Goal: Book appointment/travel/reservation

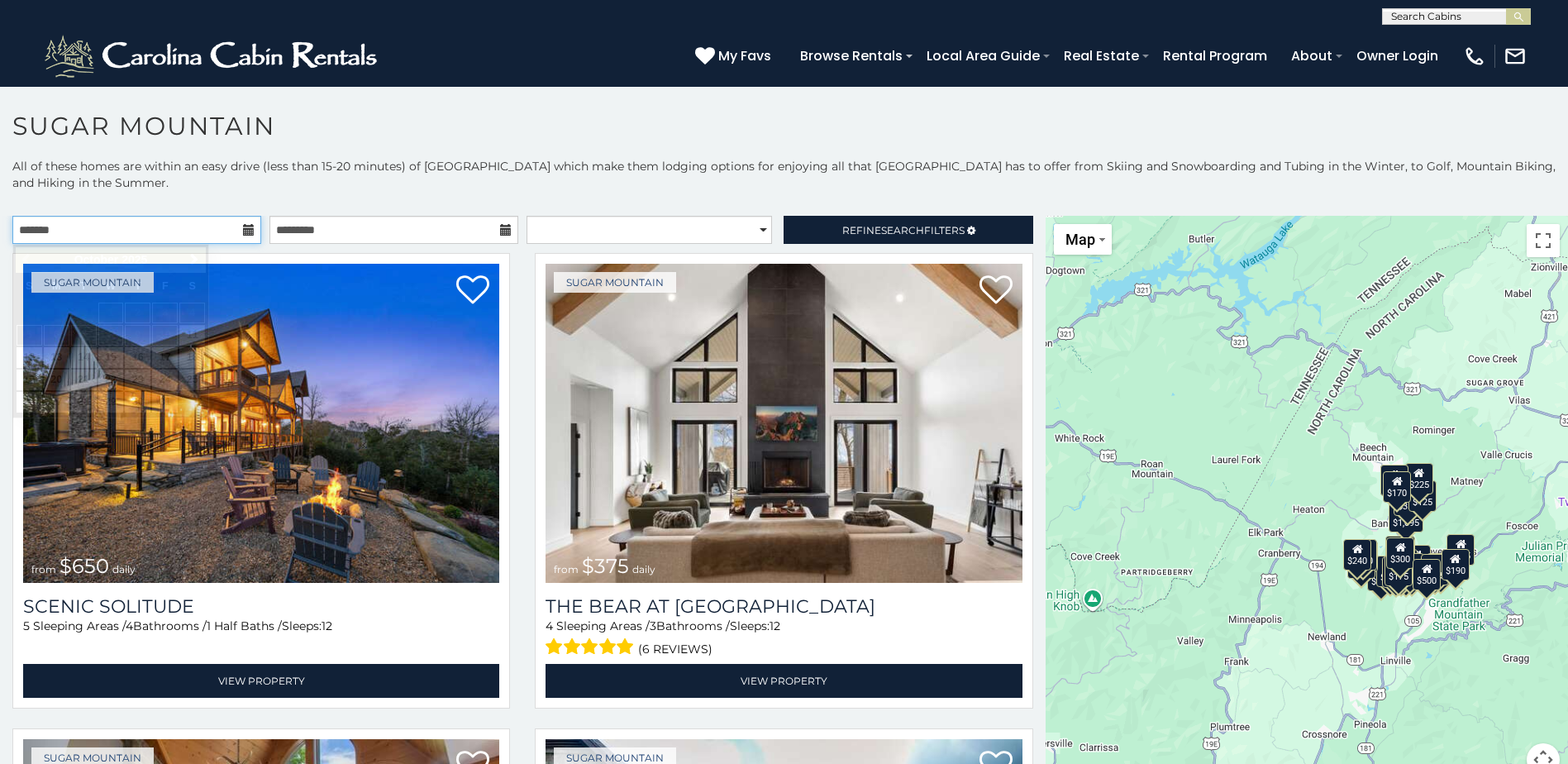
click at [230, 227] on input "text" at bounding box center [136, 230] width 248 height 28
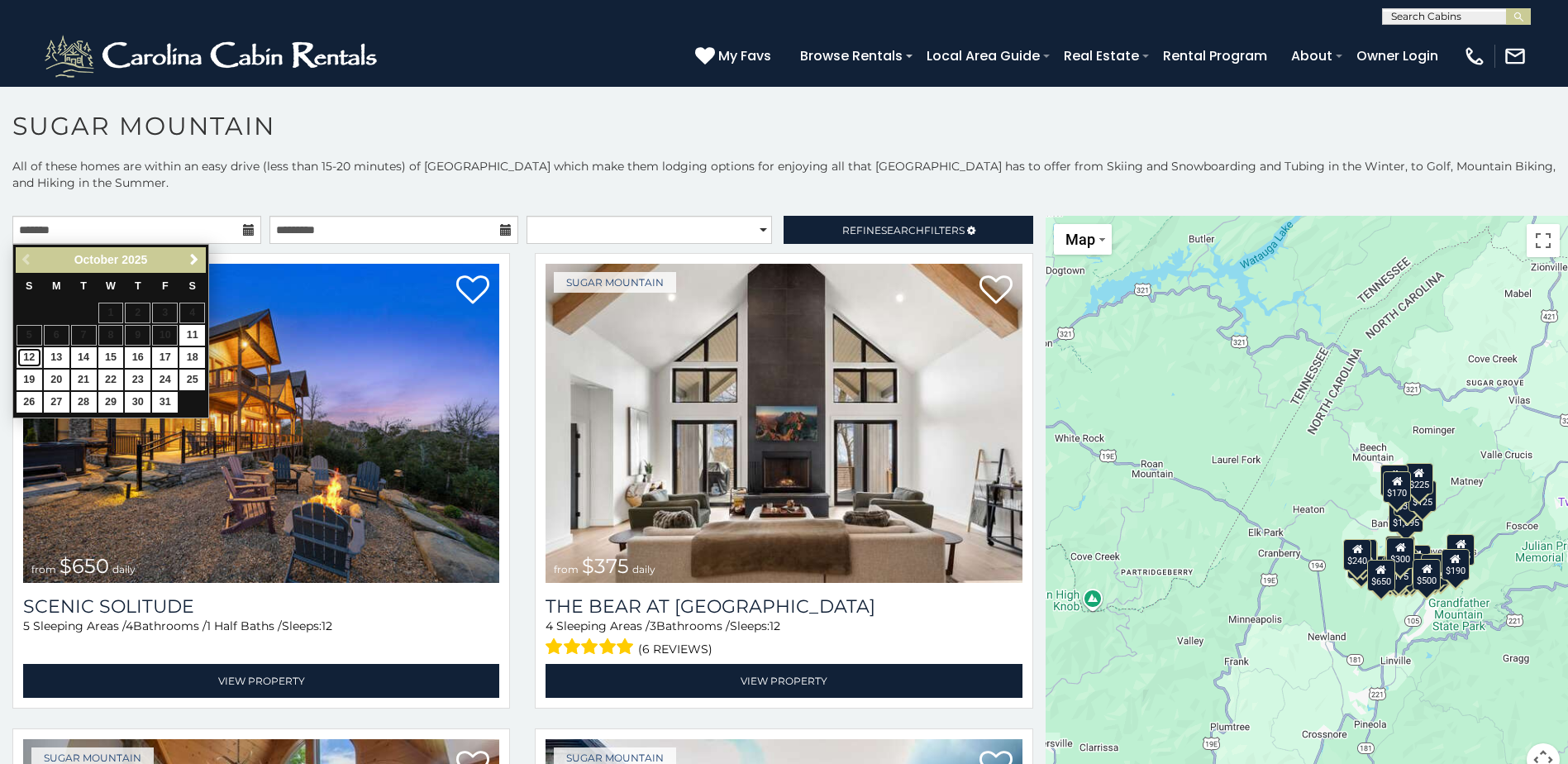
click at [29, 354] on link "12" at bounding box center [29, 358] width 25 height 20
type input "**********"
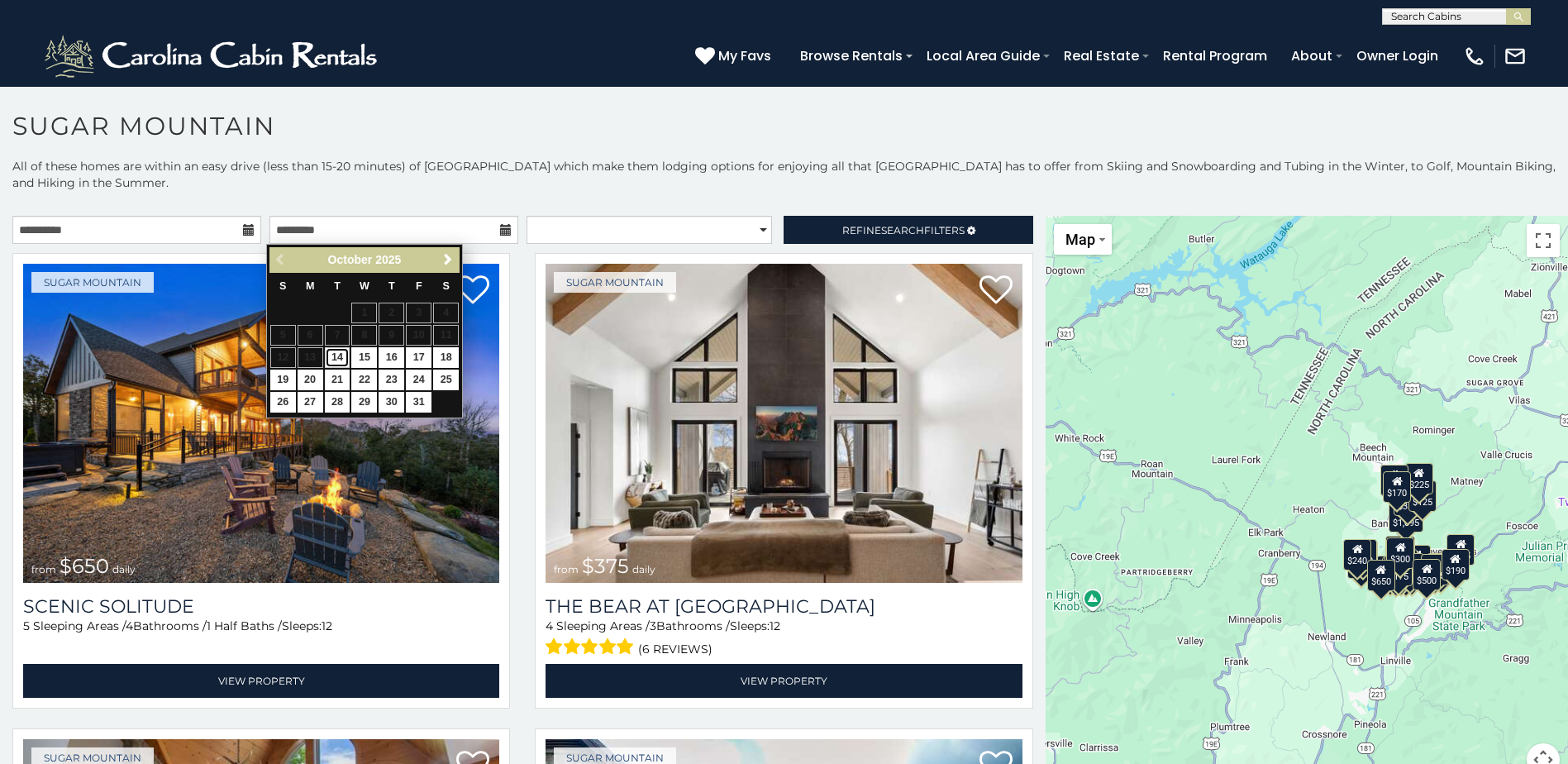
click at [331, 353] on link "14" at bounding box center [338, 358] width 25 height 20
type input "**********"
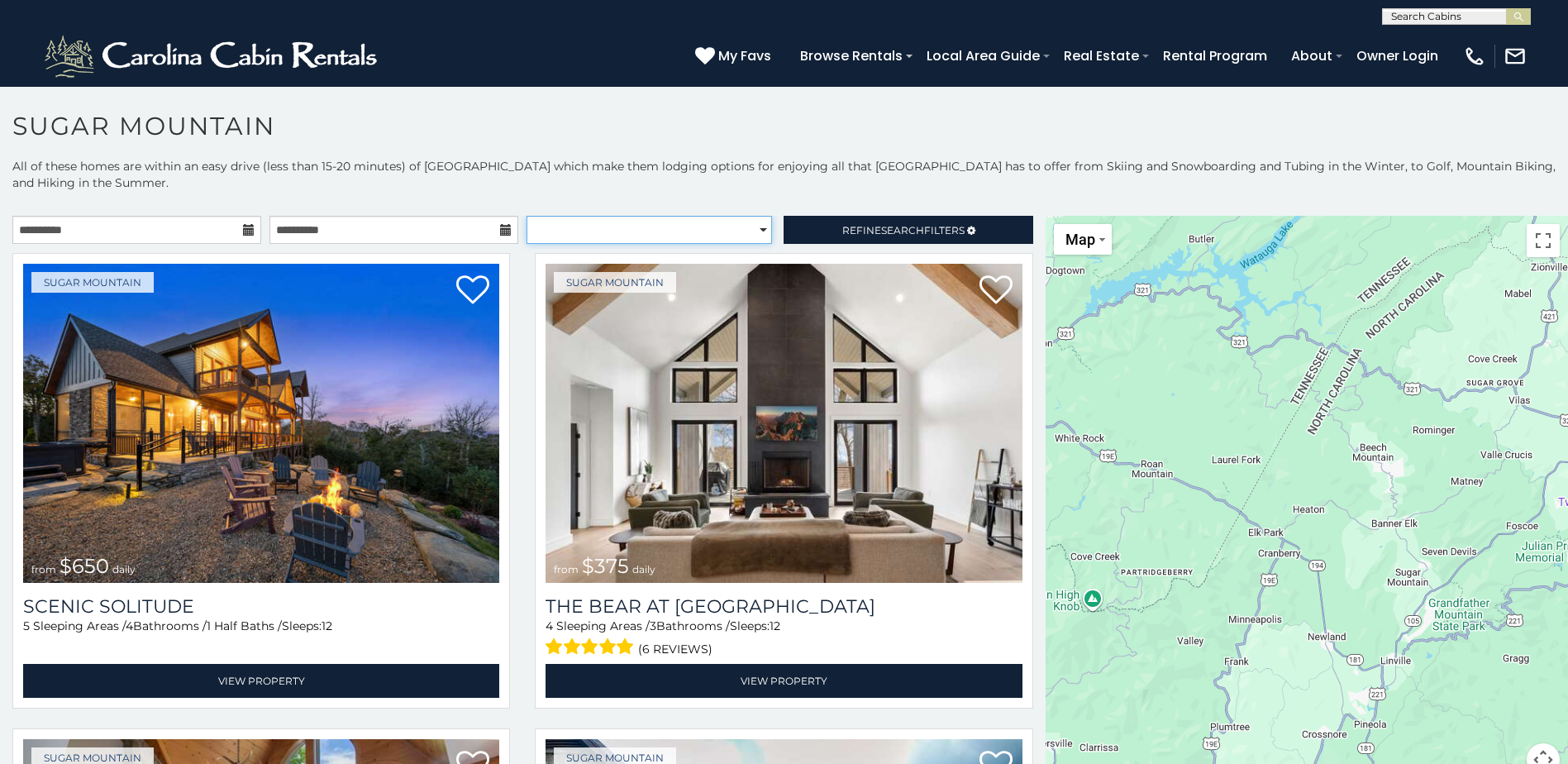
click at [653, 234] on select "**********" at bounding box center [650, 230] width 245 height 28
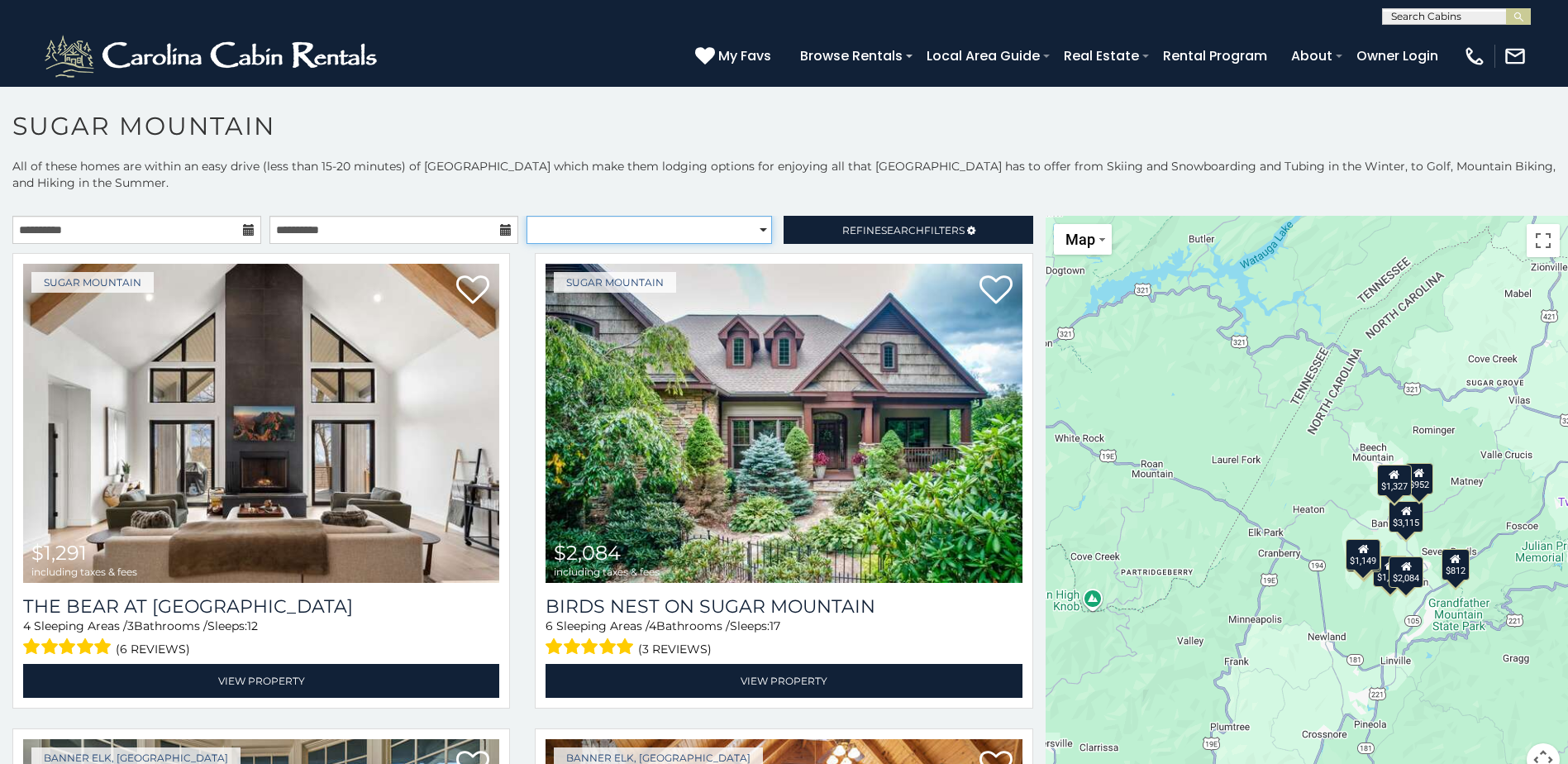
drag, startPoint x: 668, startPoint y: 236, endPoint x: 687, endPoint y: 233, distance: 19.2
click at [668, 236] on select "**********" at bounding box center [650, 230] width 245 height 28
click at [848, 221] on link "Refine Search Filters" at bounding box center [908, 230] width 248 height 28
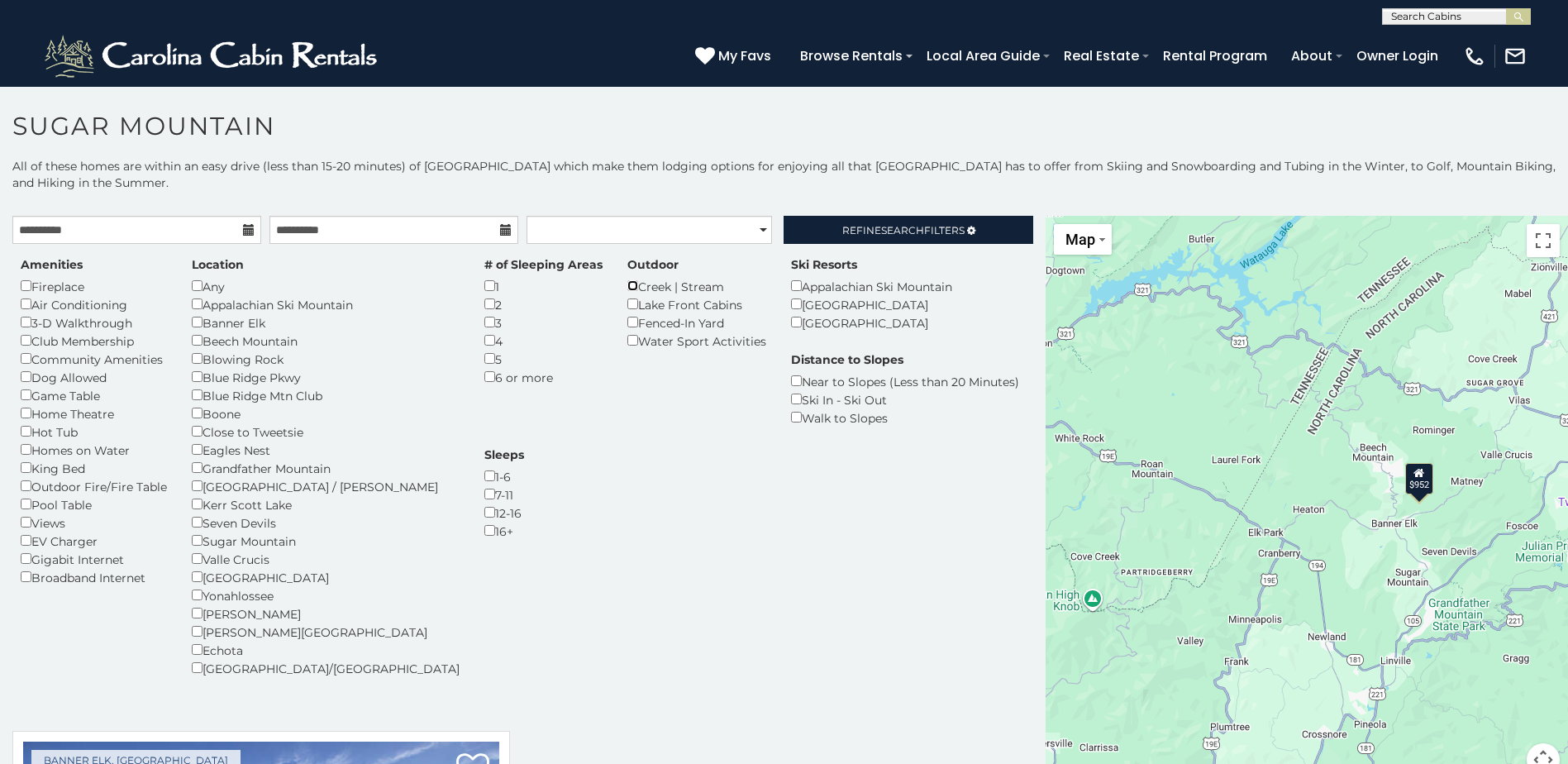
scroll to position [48, 0]
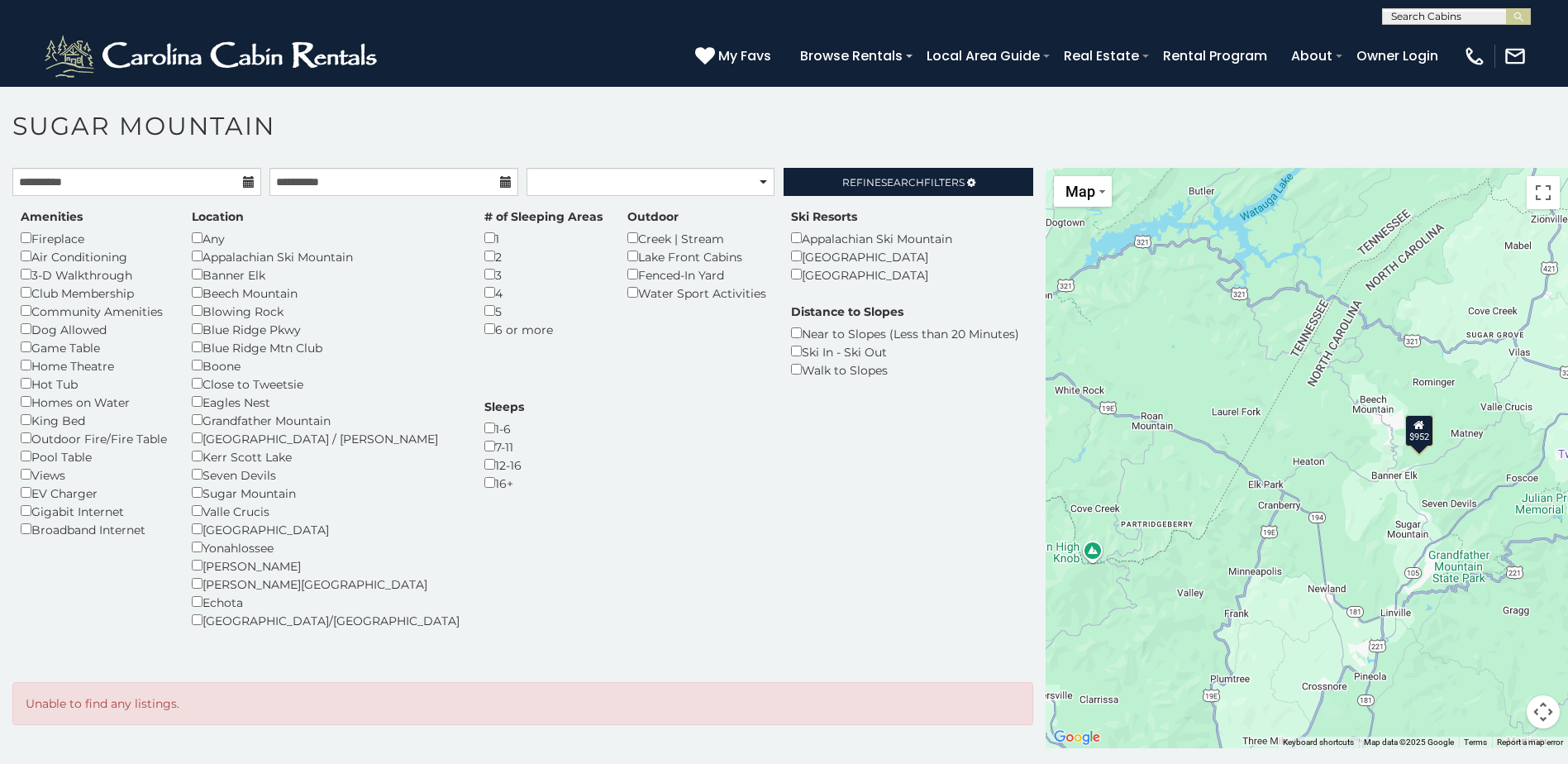
click at [1405, 439] on div "$952" at bounding box center [1419, 431] width 28 height 31
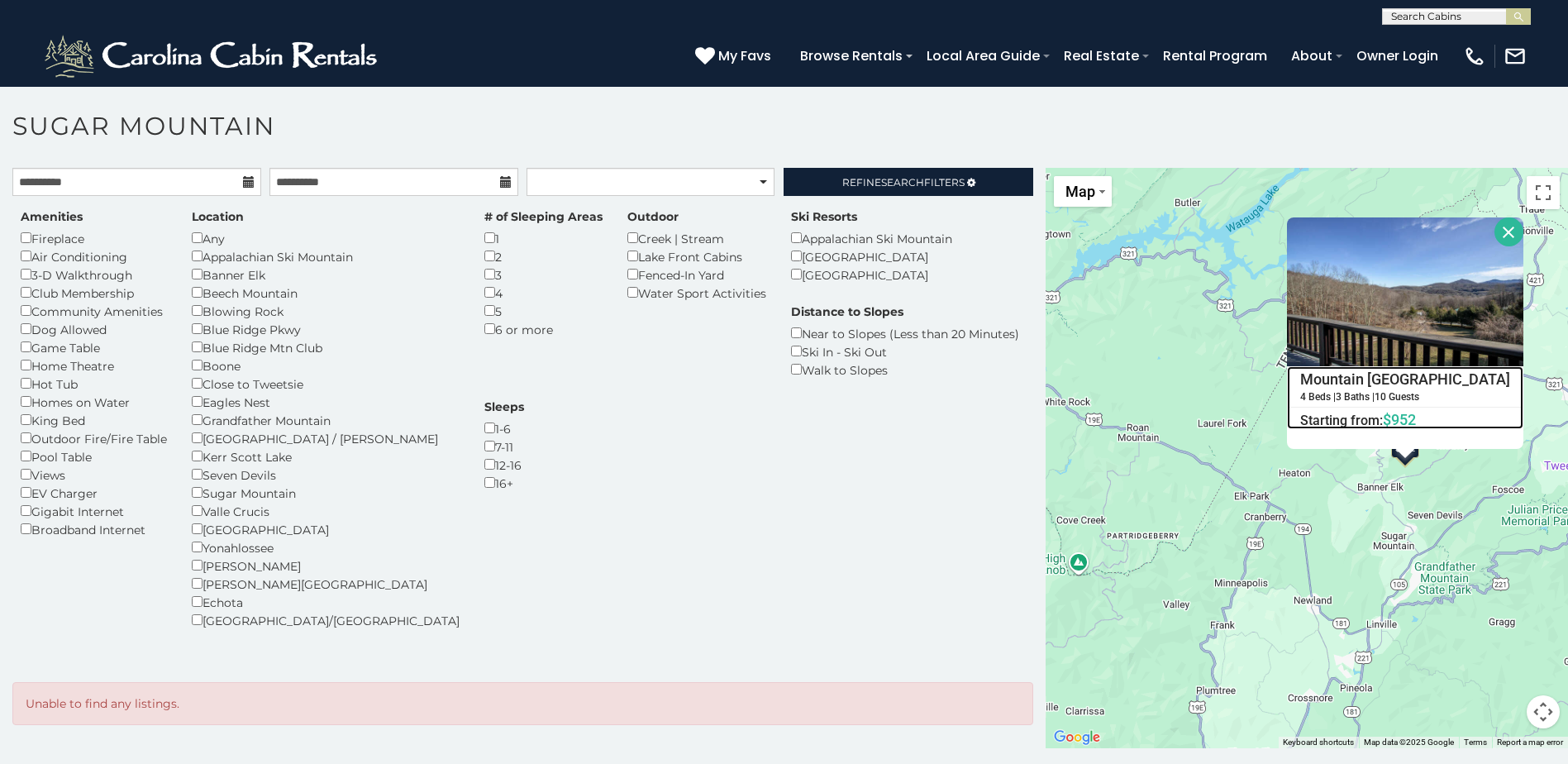
click at [1407, 375] on h4 "Mountain [GEOGRAPHIC_DATA]" at bounding box center [1404, 379] width 235 height 24
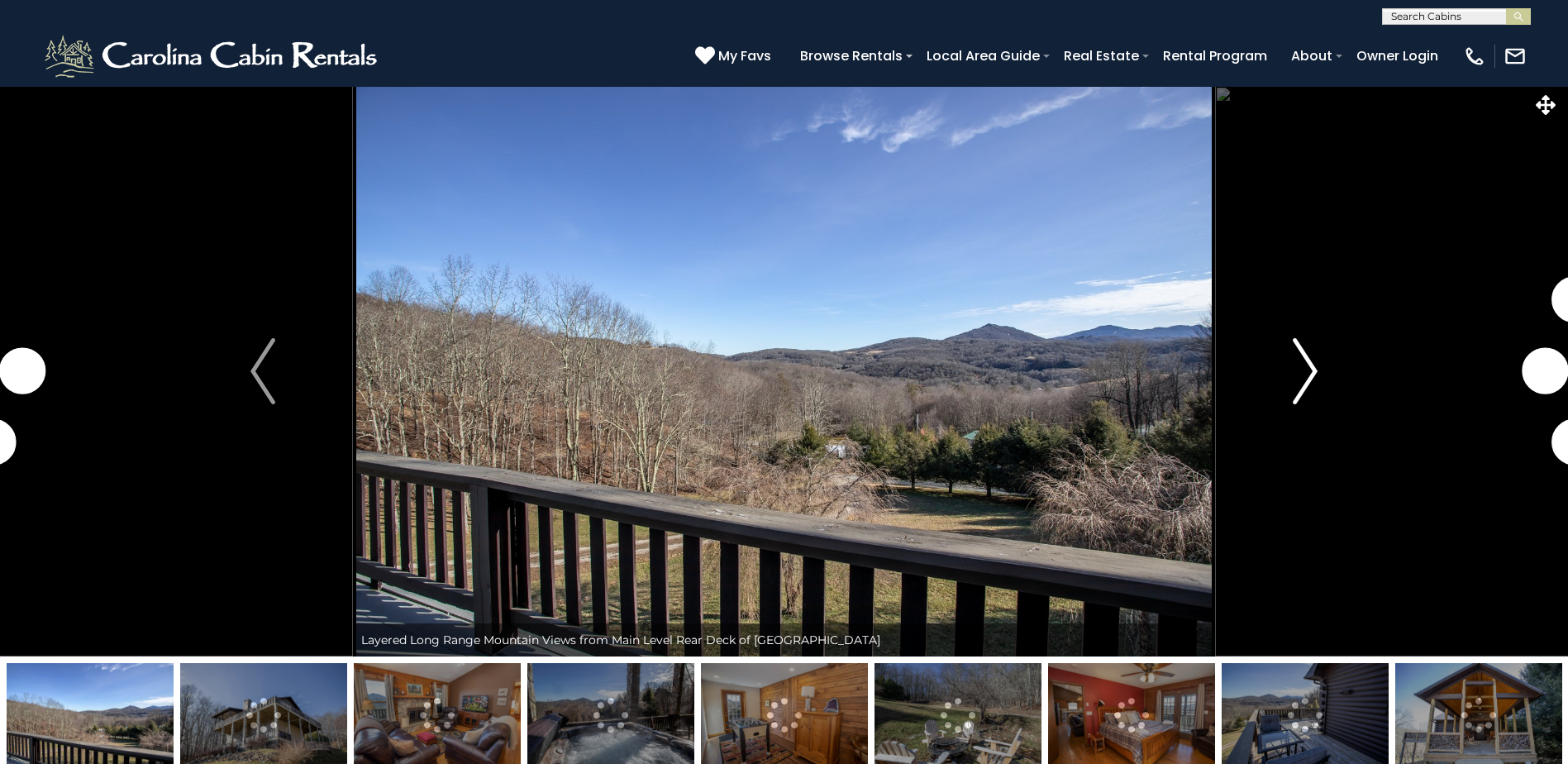
click at [1295, 363] on img "Next" at bounding box center [1305, 371] width 24 height 66
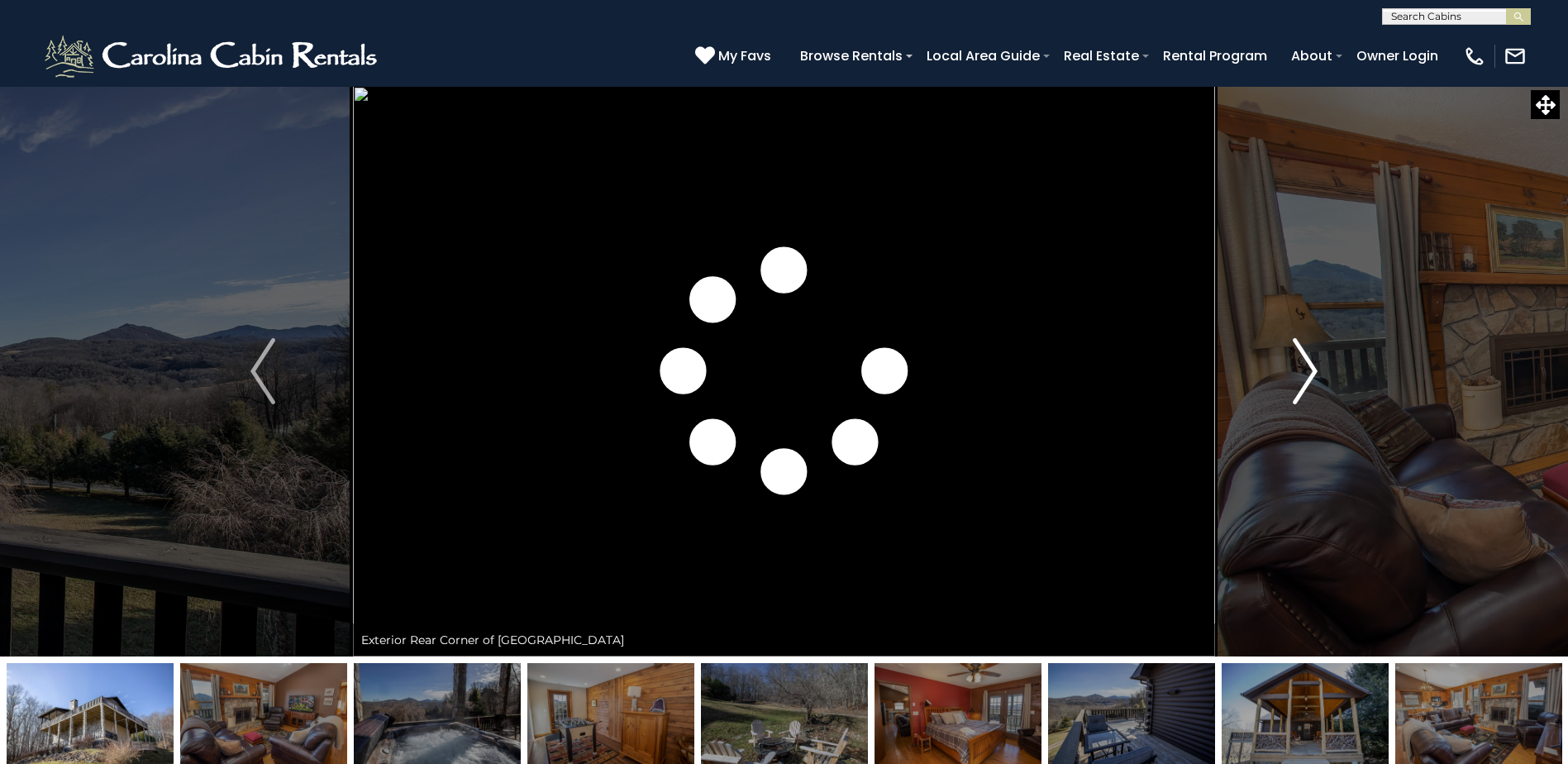
click at [1295, 364] on img "Next" at bounding box center [1305, 371] width 24 height 66
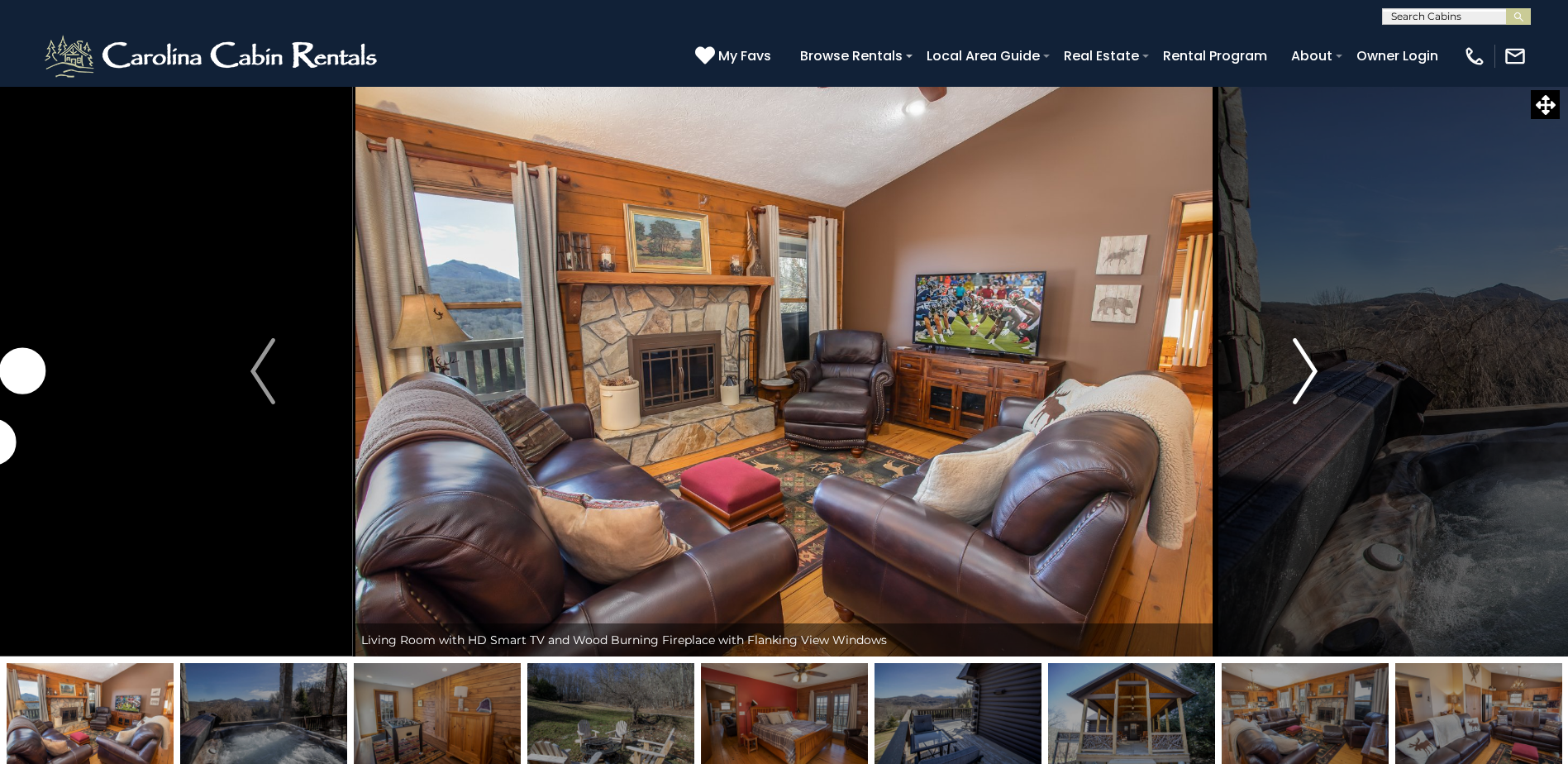
click at [1295, 364] on img "Next" at bounding box center [1305, 371] width 24 height 66
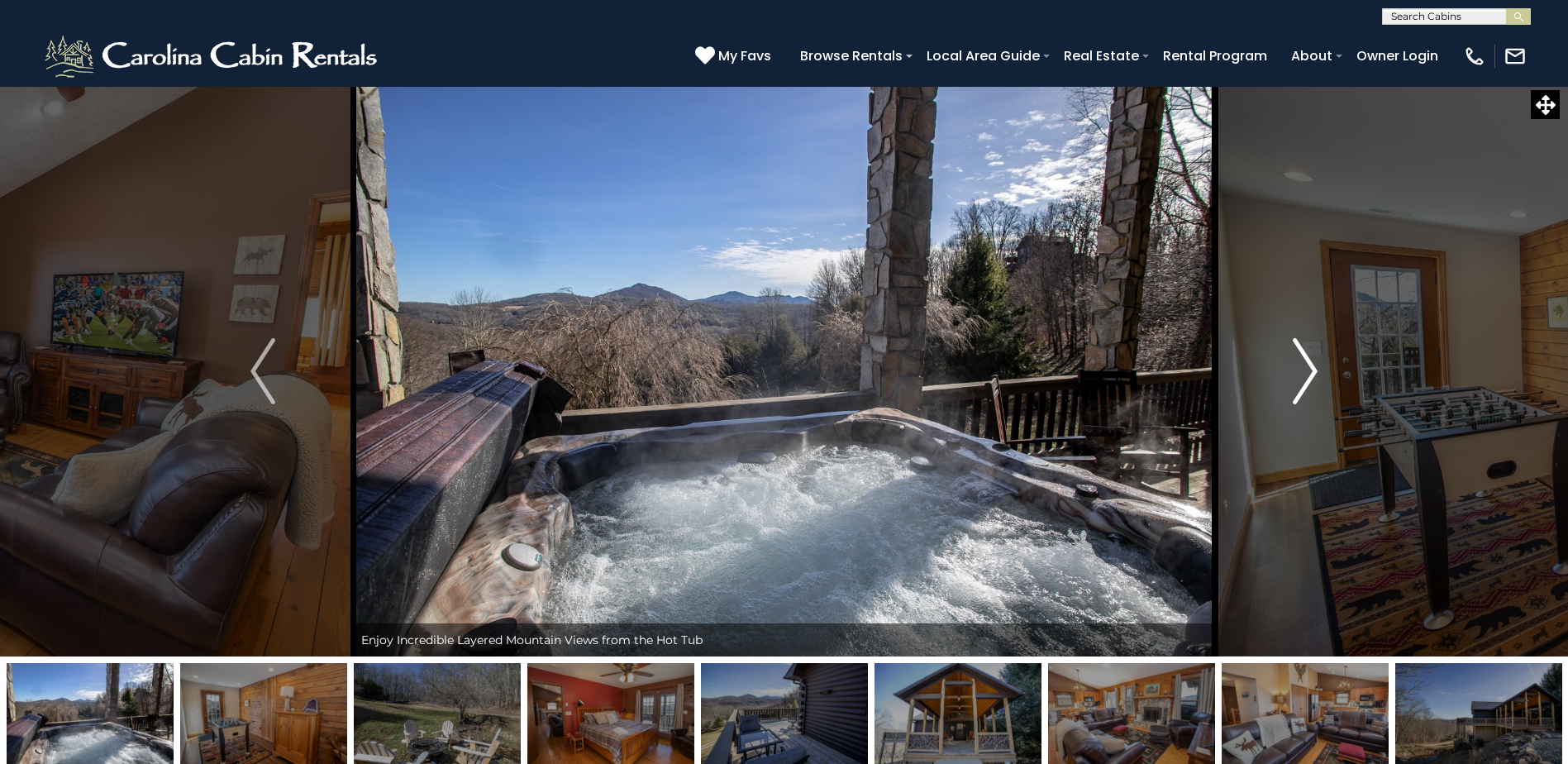
click at [1296, 364] on img "Next" at bounding box center [1305, 371] width 24 height 66
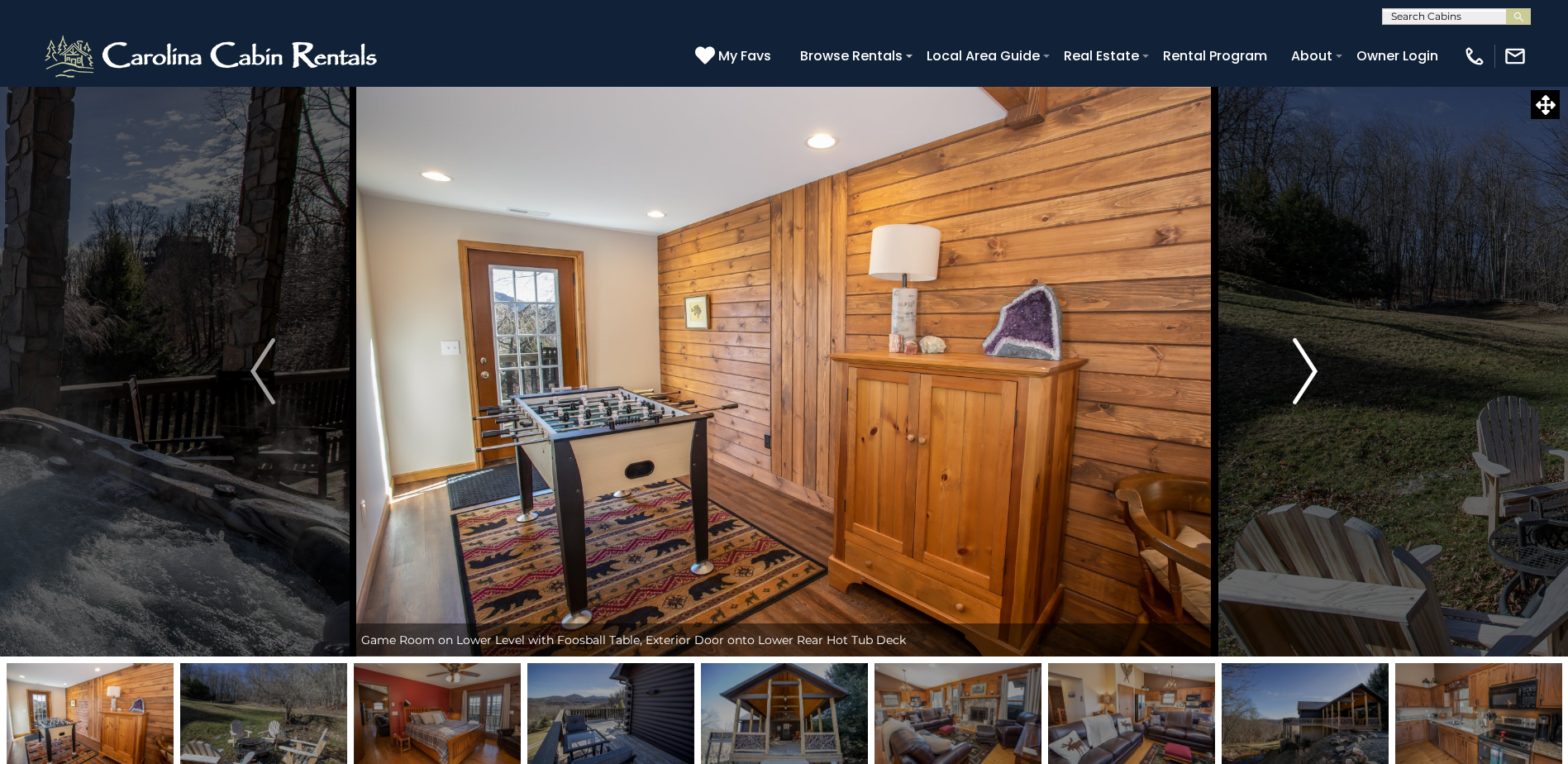
click at [1299, 364] on img "Next" at bounding box center [1305, 371] width 24 height 66
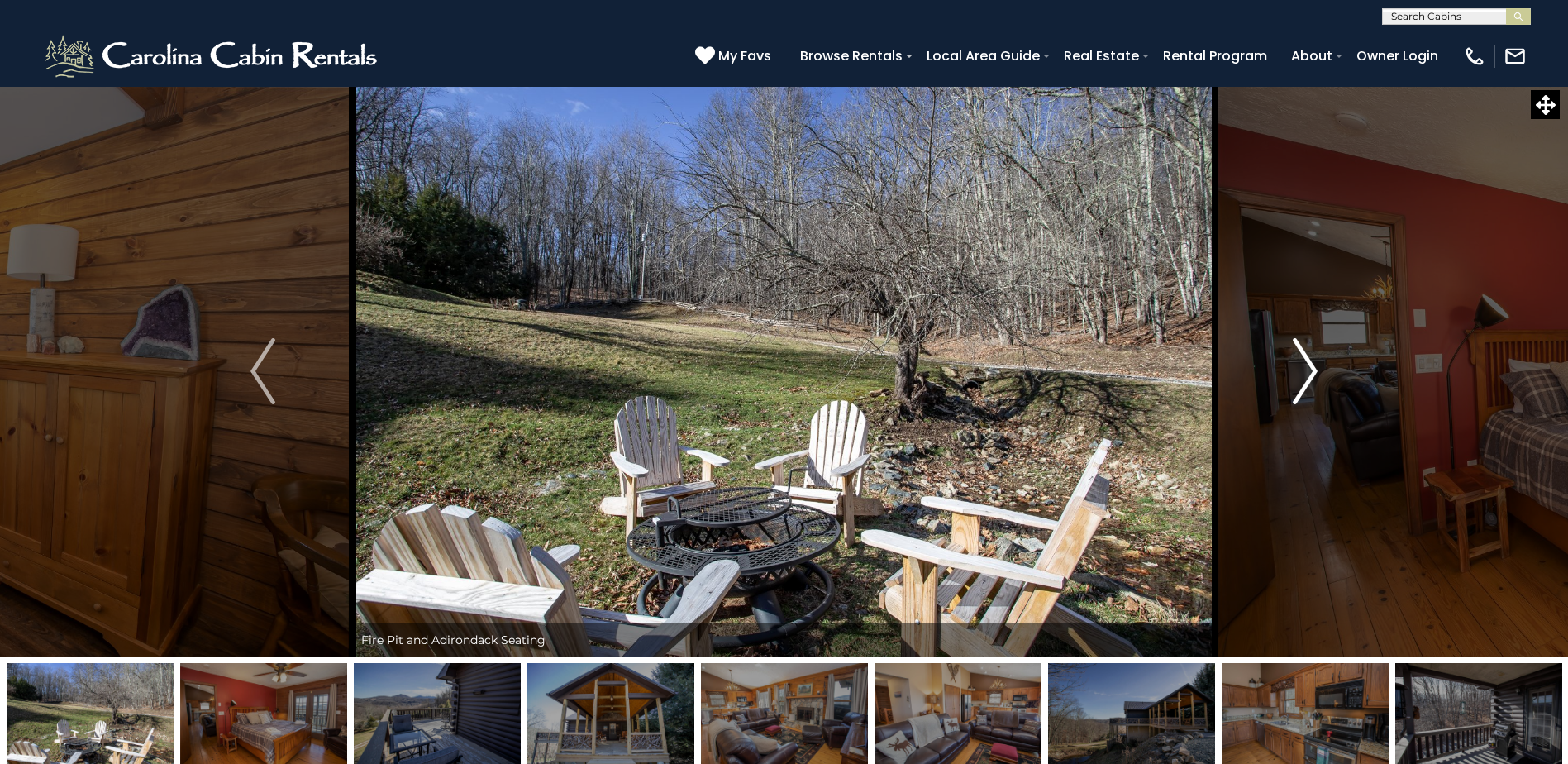
click at [1301, 363] on img "Next" at bounding box center [1305, 371] width 24 height 66
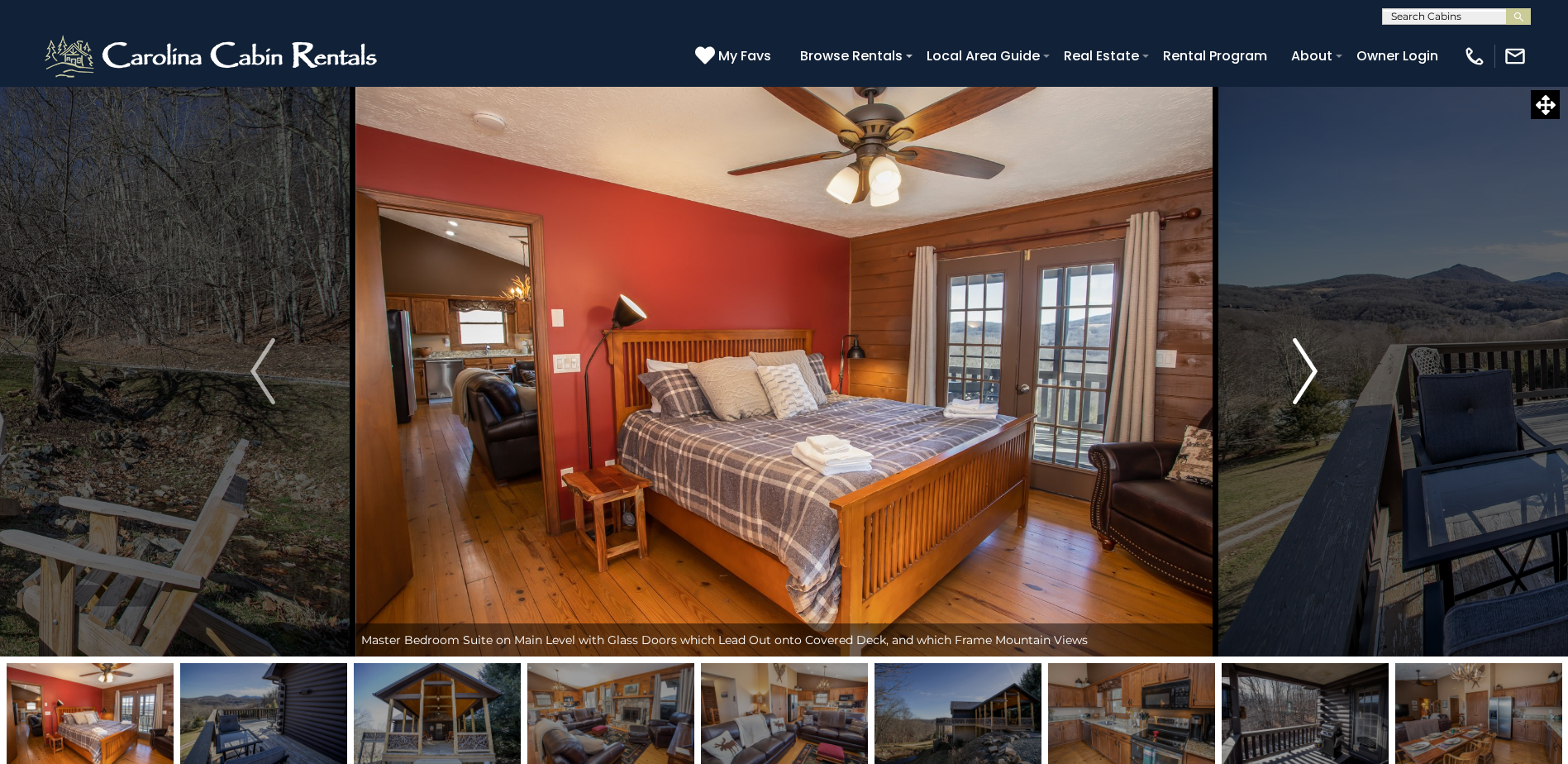
click at [1303, 363] on img "Next" at bounding box center [1305, 371] width 24 height 66
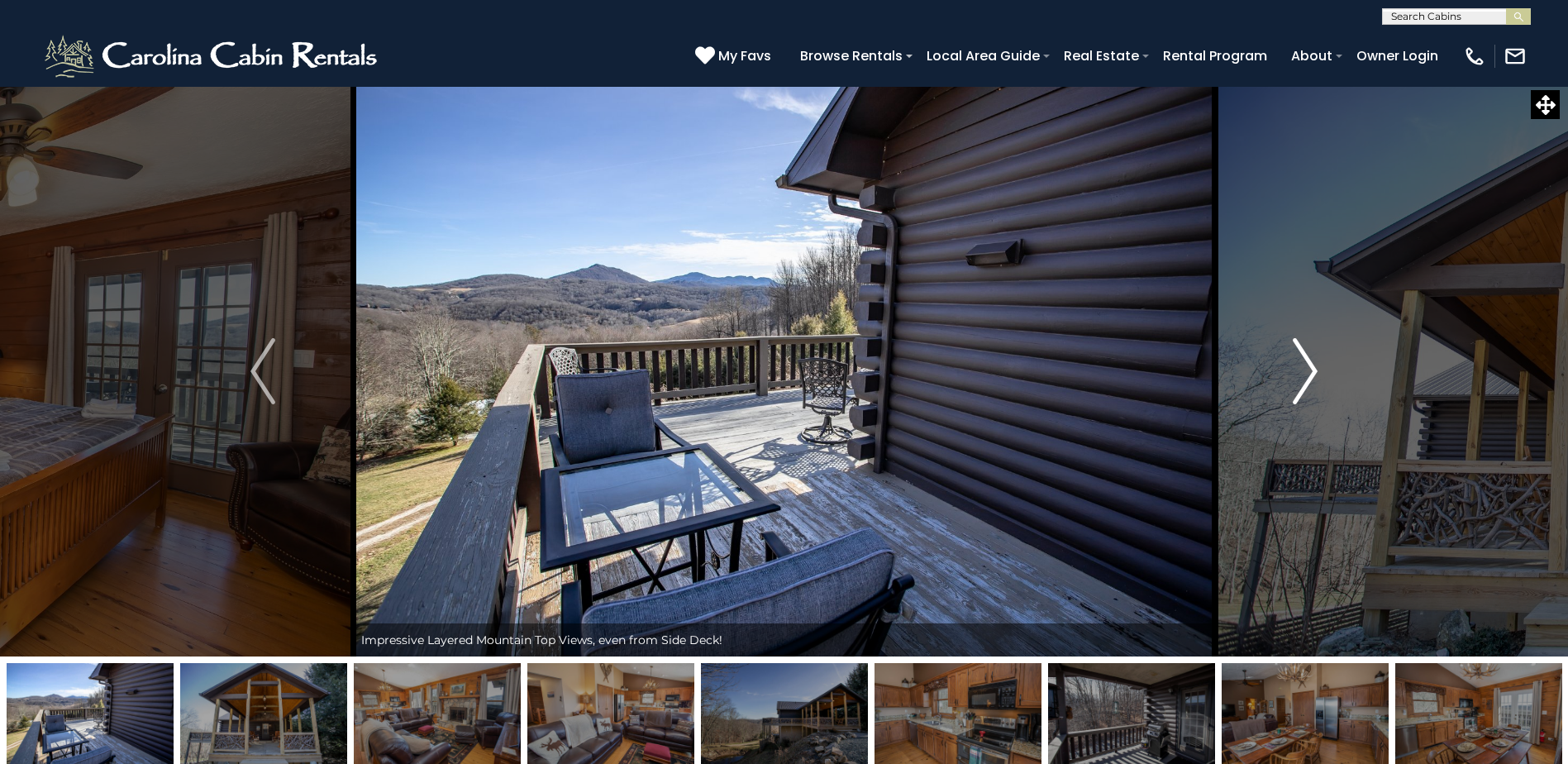
click at [1308, 363] on img "Next" at bounding box center [1305, 371] width 24 height 66
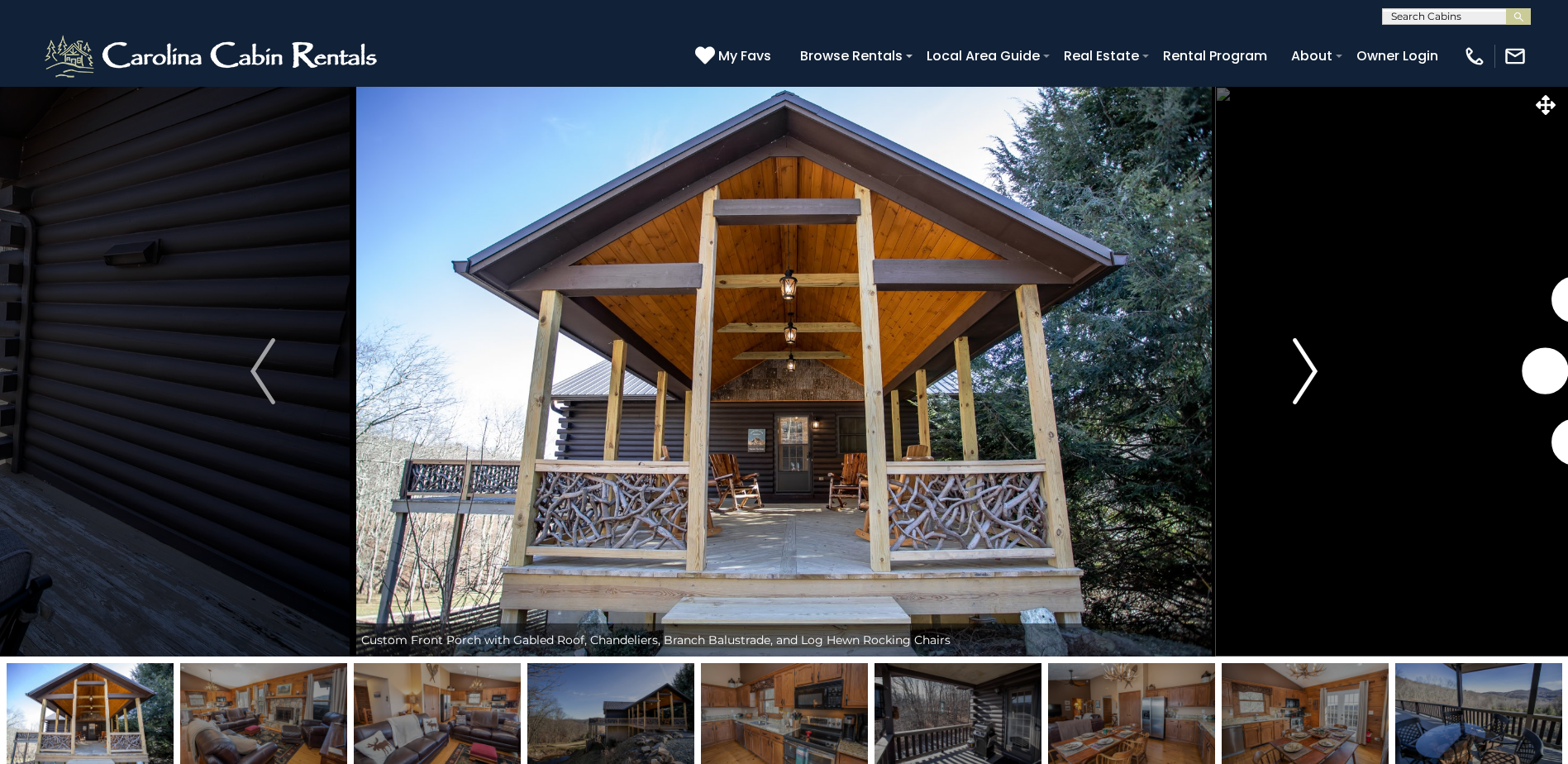
click at [1308, 363] on img "Next" at bounding box center [1305, 371] width 24 height 66
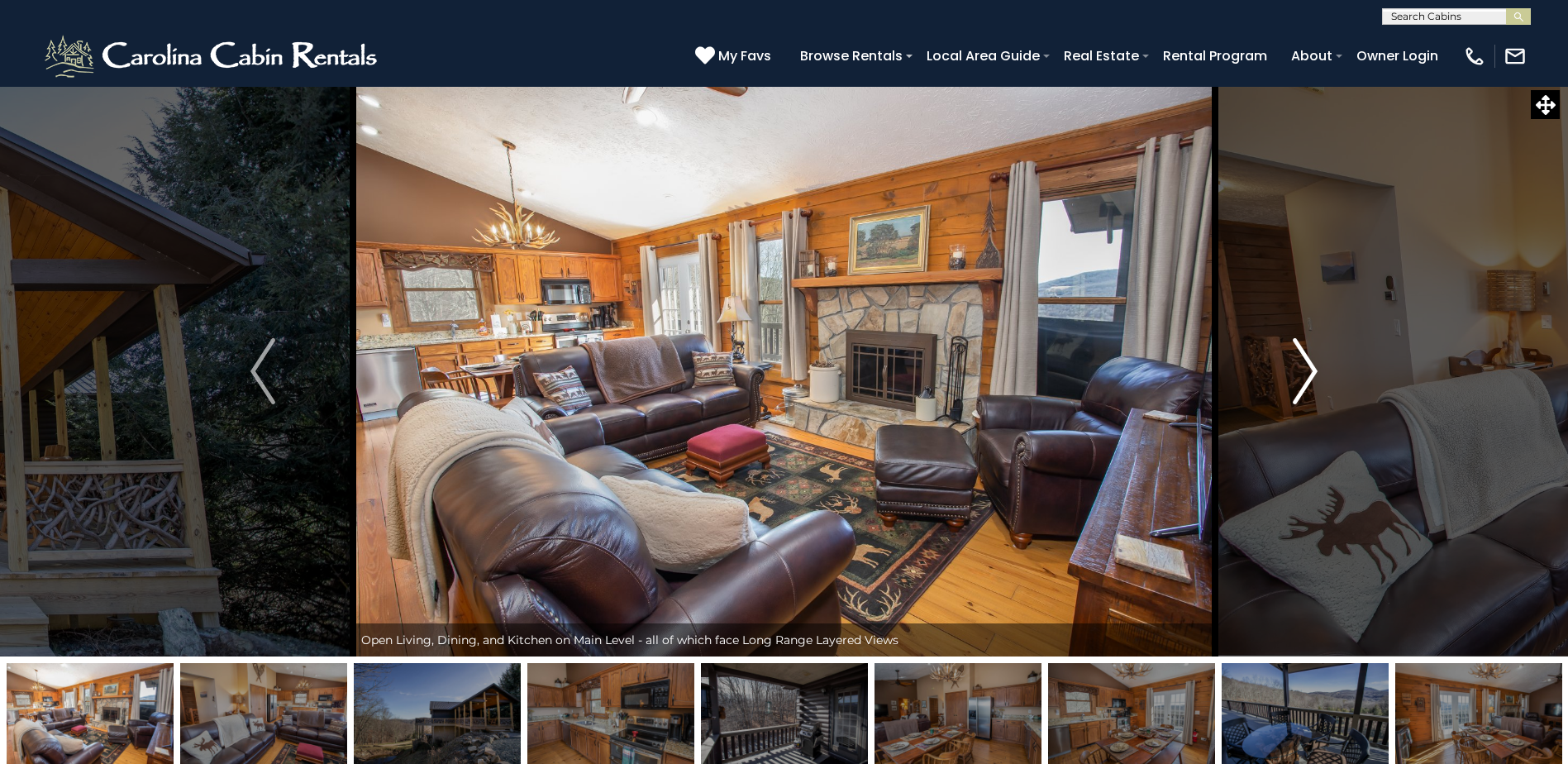
click at [1308, 363] on img "Next" at bounding box center [1305, 371] width 24 height 66
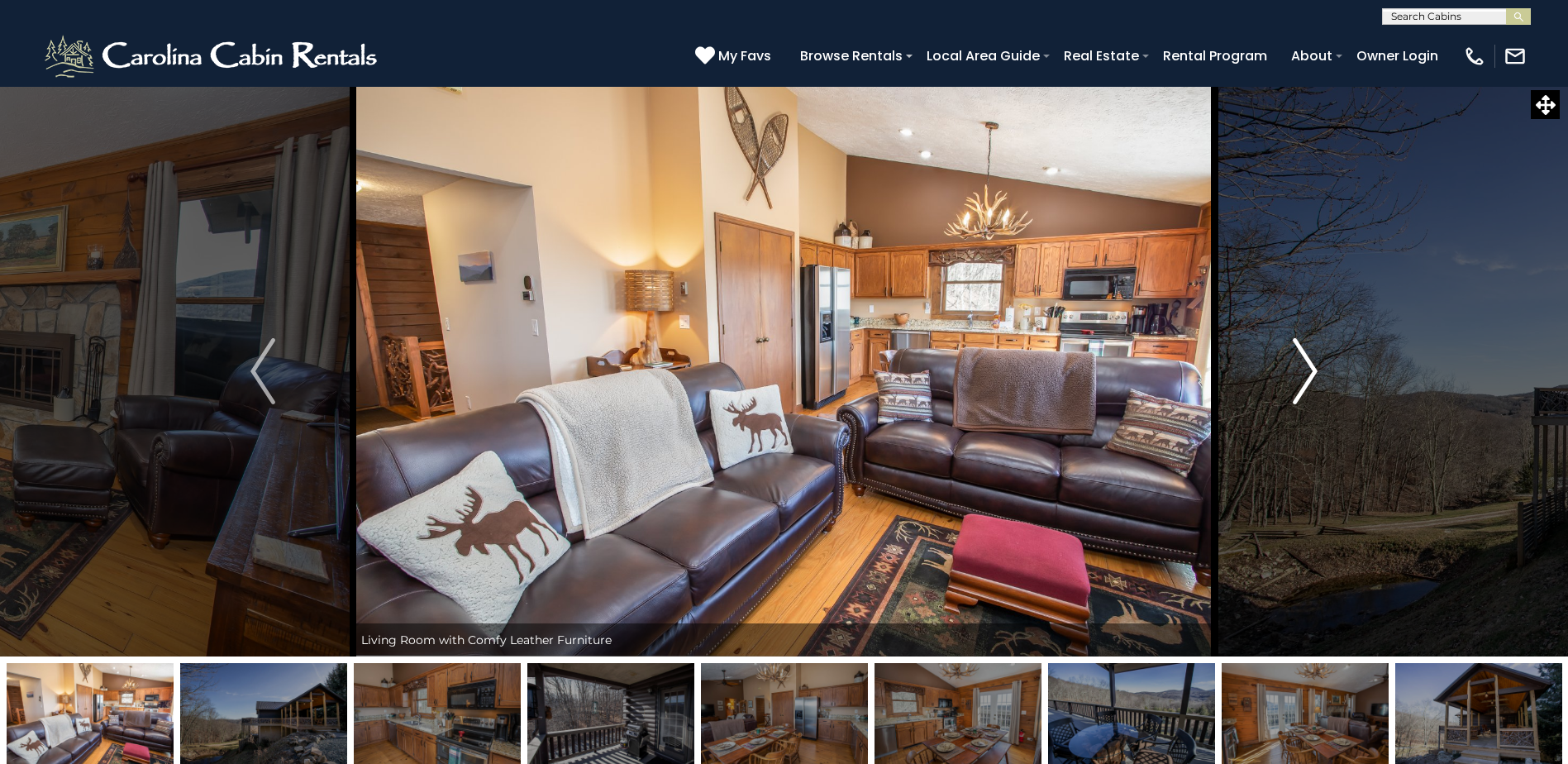
click at [1311, 362] on img "Next" at bounding box center [1305, 371] width 24 height 66
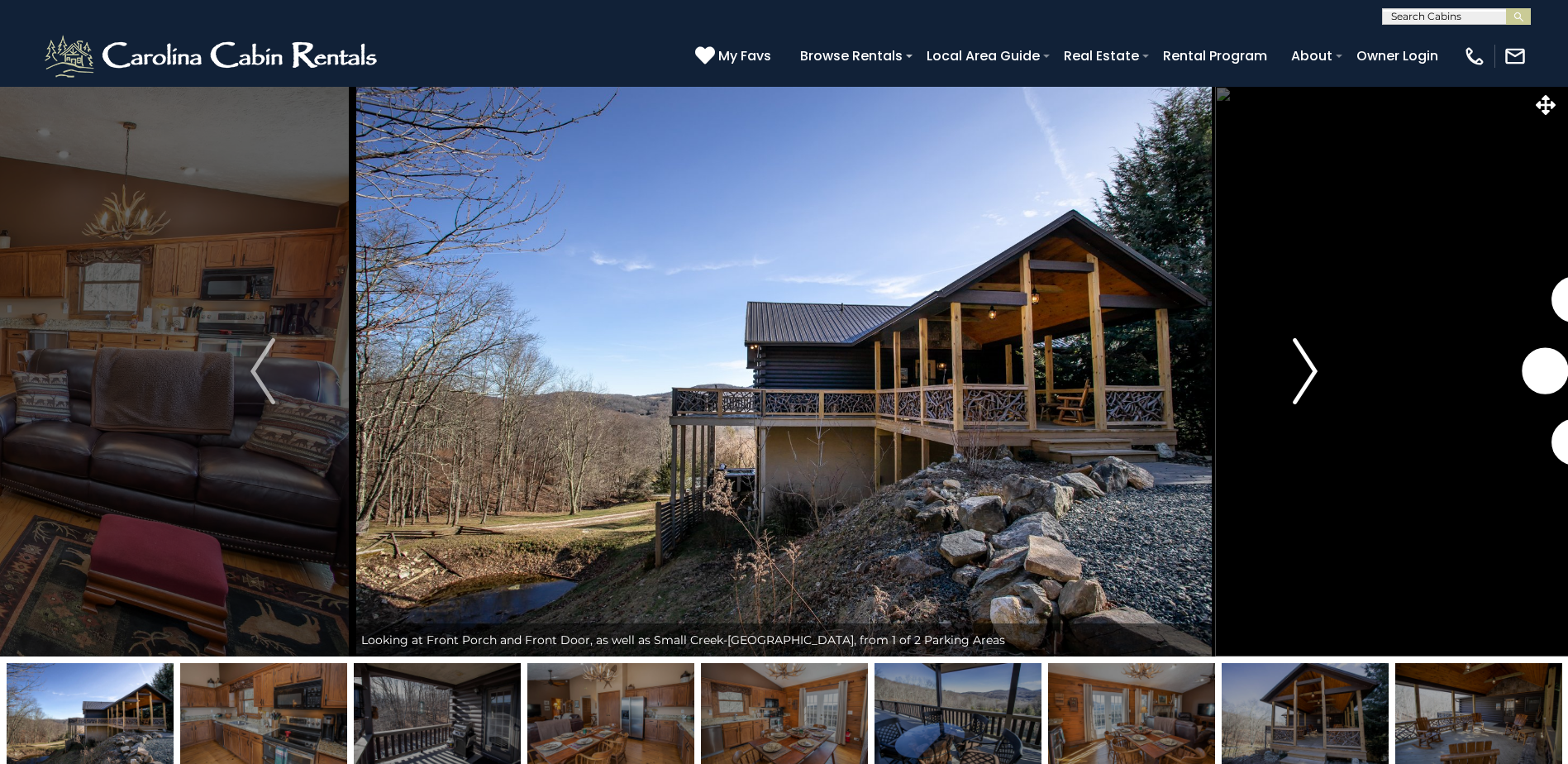
click at [1311, 362] on img "Next" at bounding box center [1305, 371] width 24 height 66
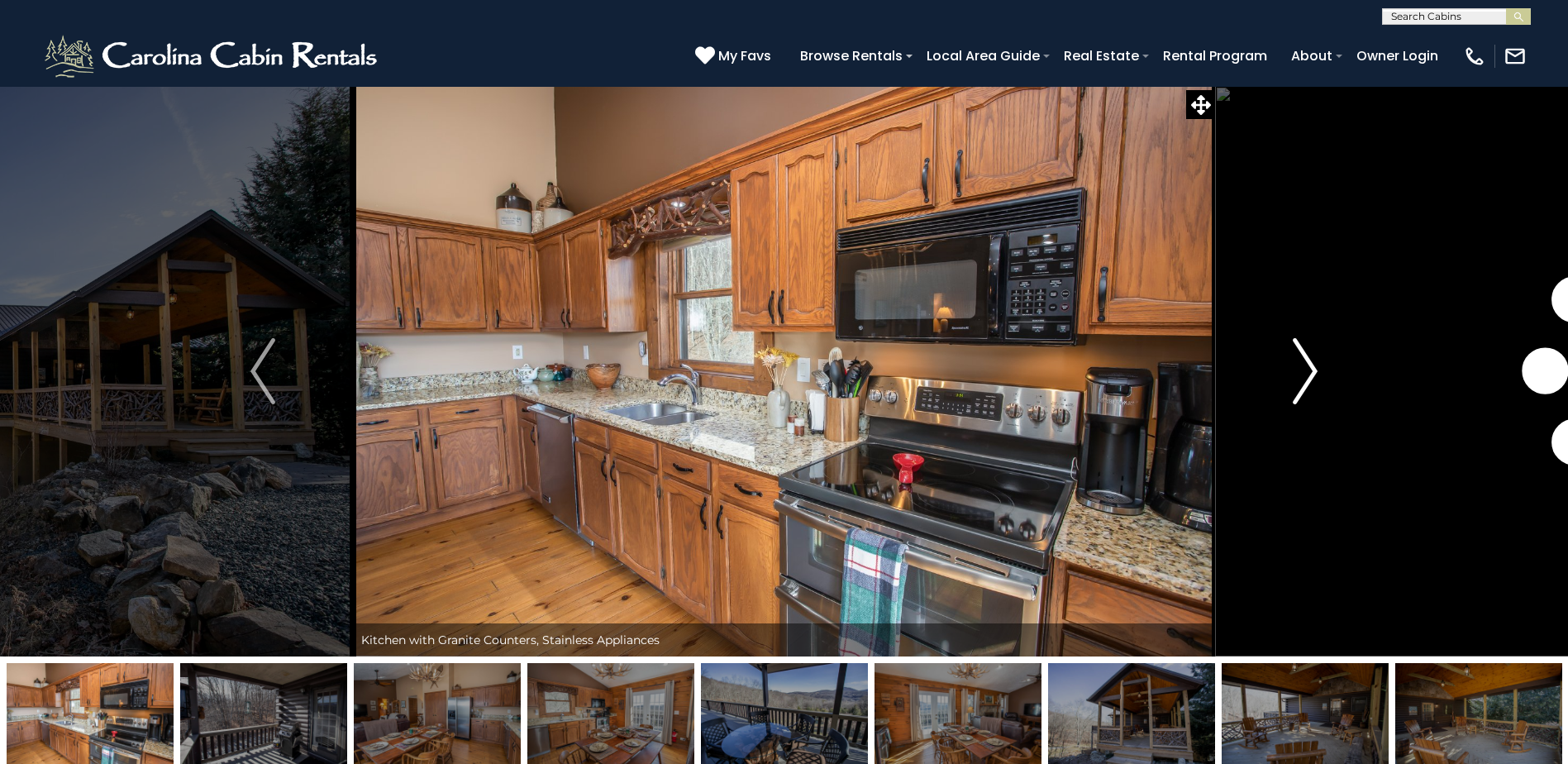
click at [1311, 362] on img "Next" at bounding box center [1305, 371] width 24 height 66
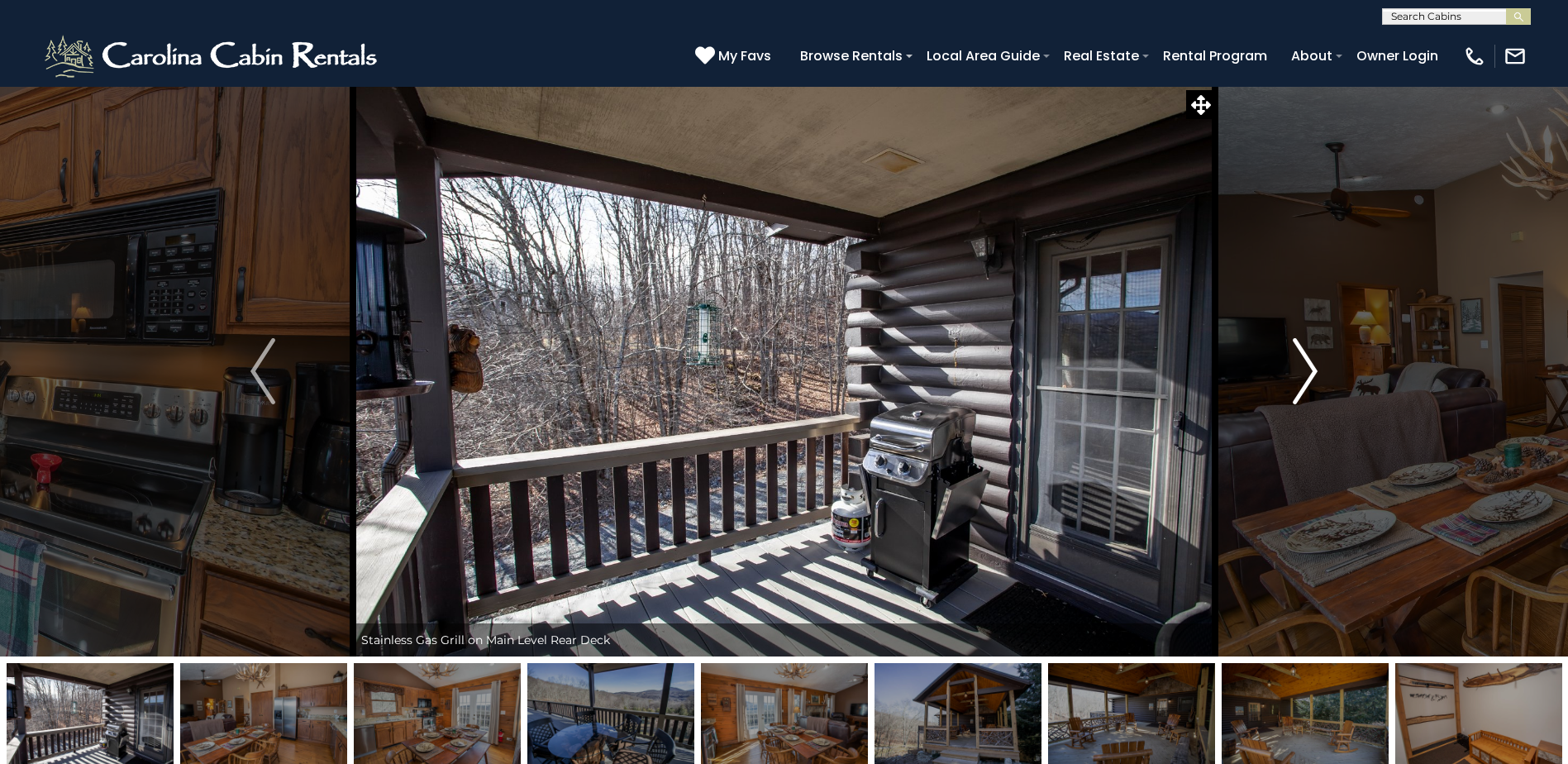
click at [1311, 362] on img "Next" at bounding box center [1305, 371] width 24 height 66
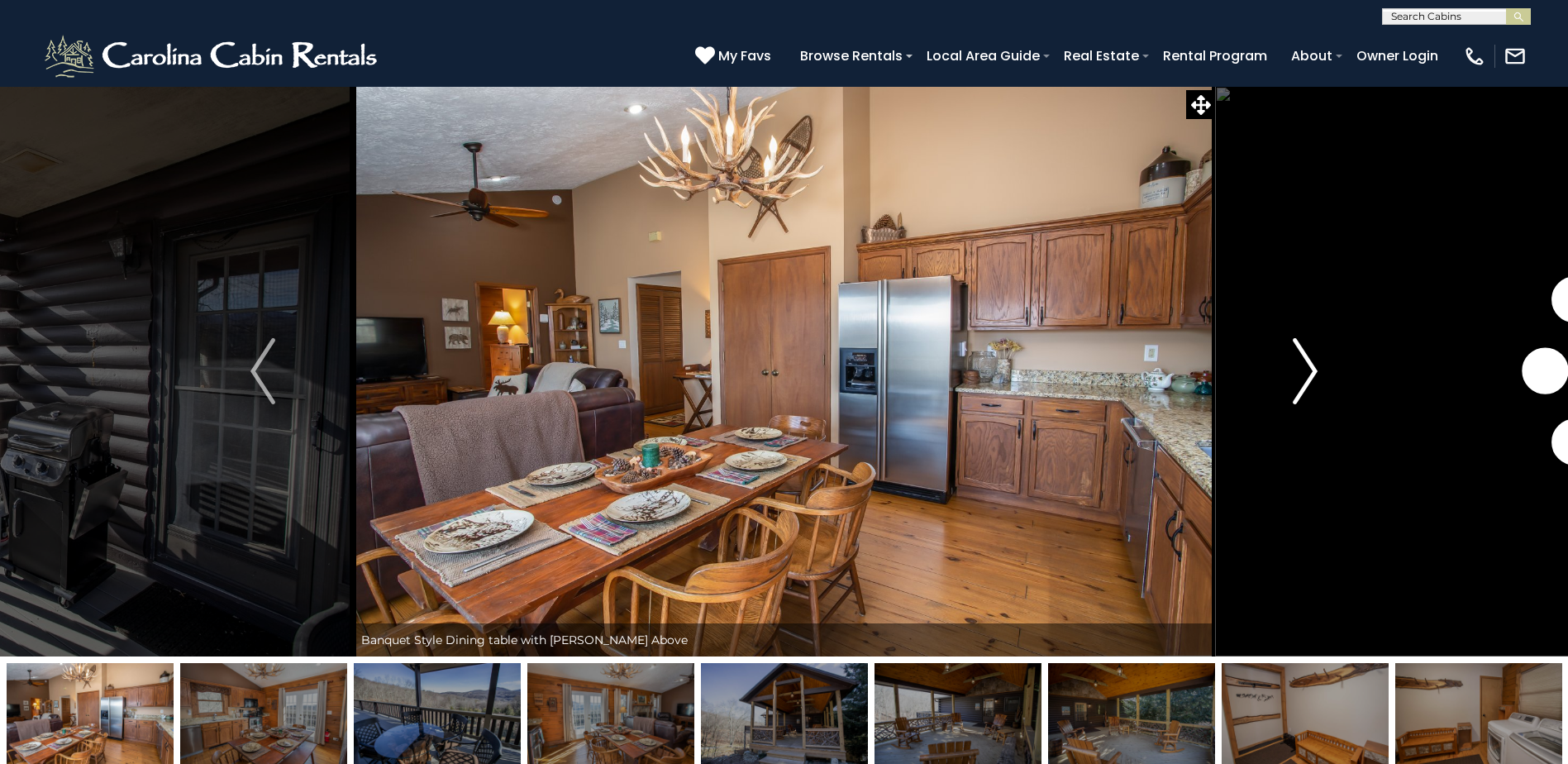
click at [1314, 362] on img "Next" at bounding box center [1305, 371] width 24 height 66
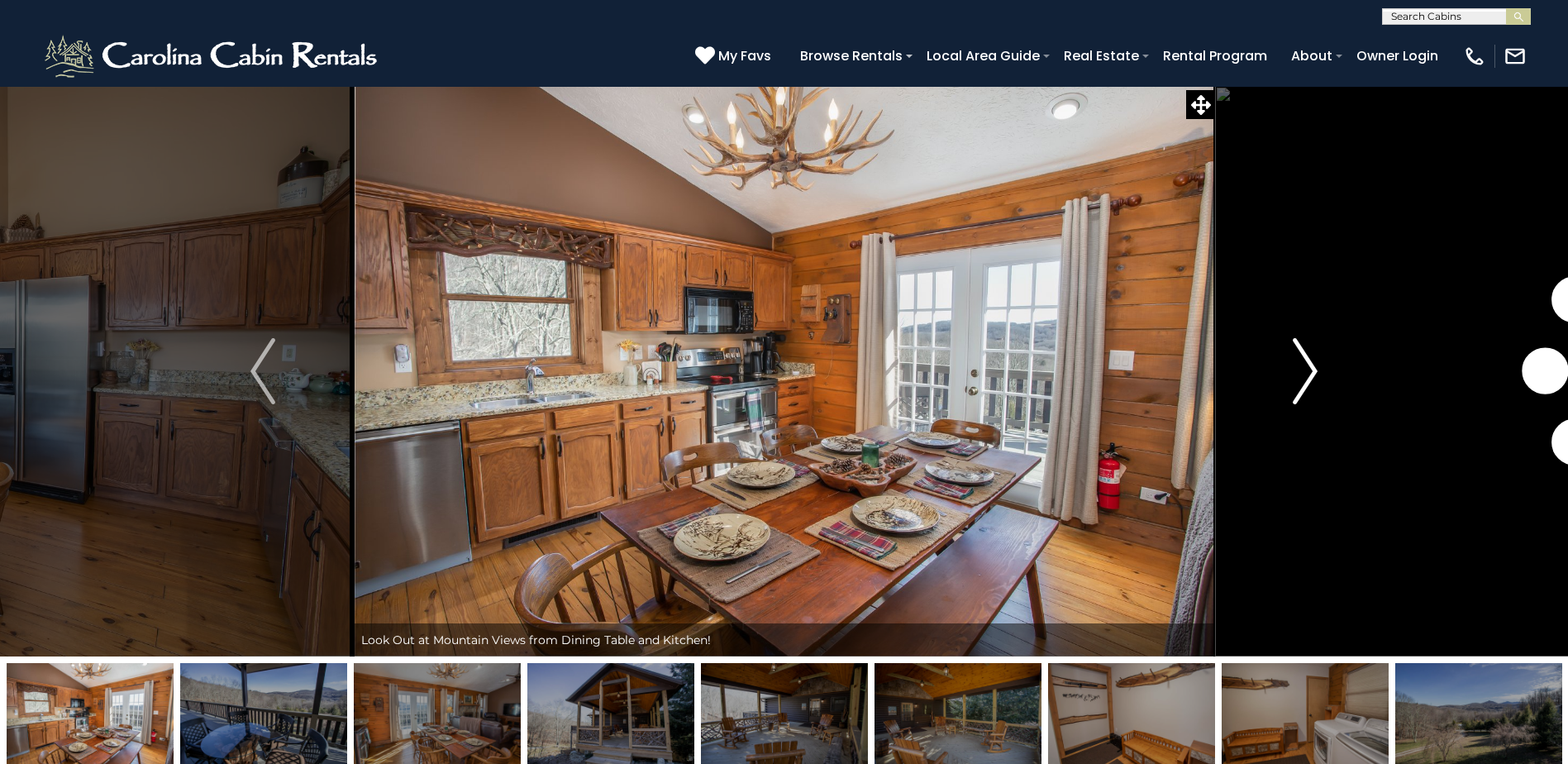
click at [1314, 362] on img "Next" at bounding box center [1305, 371] width 24 height 66
